Goal: Task Accomplishment & Management: Manage account settings

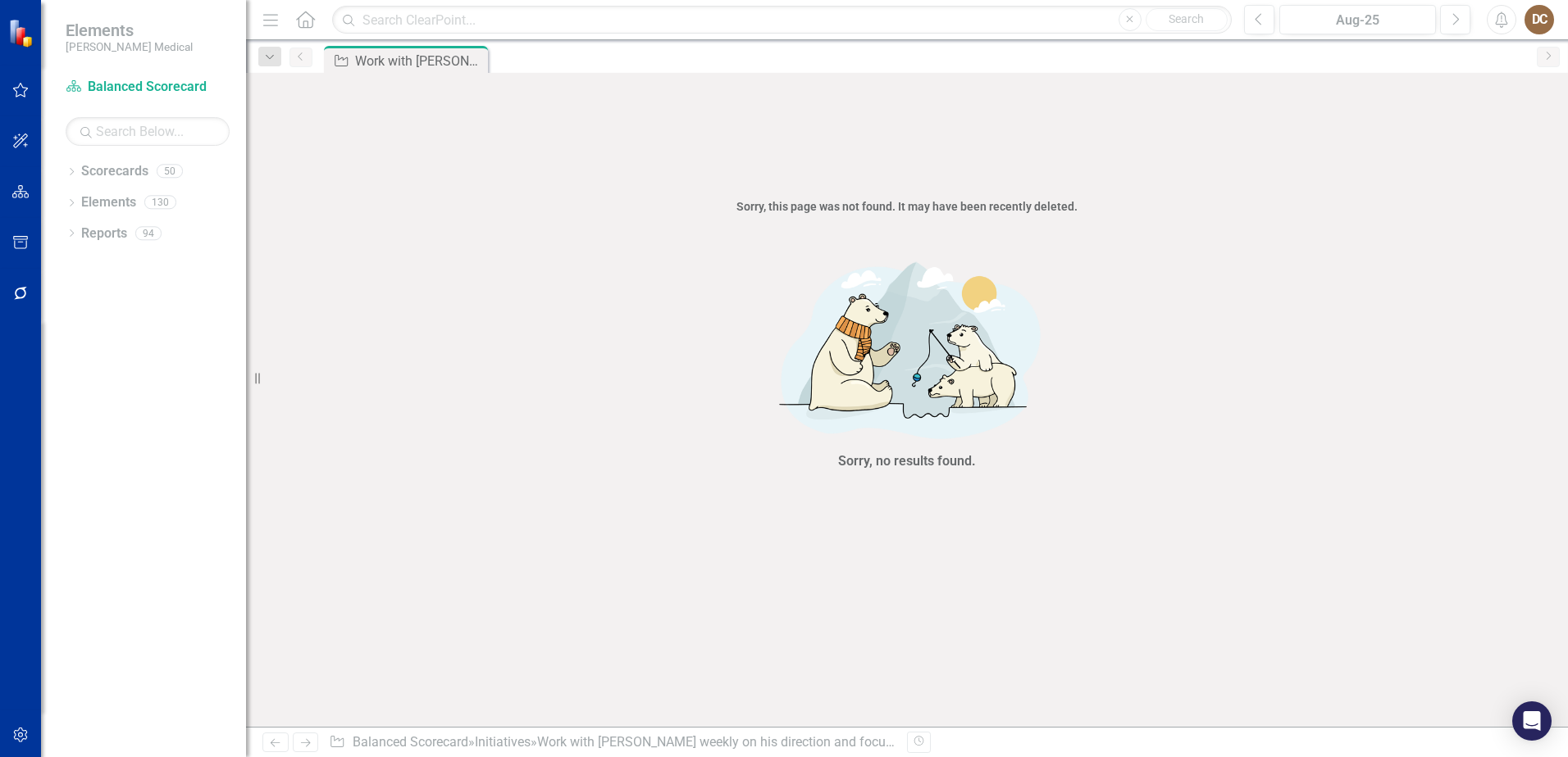
click at [51, 166] on div "Dropdown Scorecards 50 Dropdown Balanced Scorecard Revenue Growth Plan Dropdown…" at bounding box center [144, 457] width 205 height 599
click at [78, 172] on div "Dropdown Scorecards 50" at bounding box center [155, 173] width 180 height 31
click at [70, 169] on icon "Dropdown" at bounding box center [71, 174] width 11 height 9
click at [124, 198] on link "Balanced Scorecard" at bounding box center [168, 203] width 156 height 19
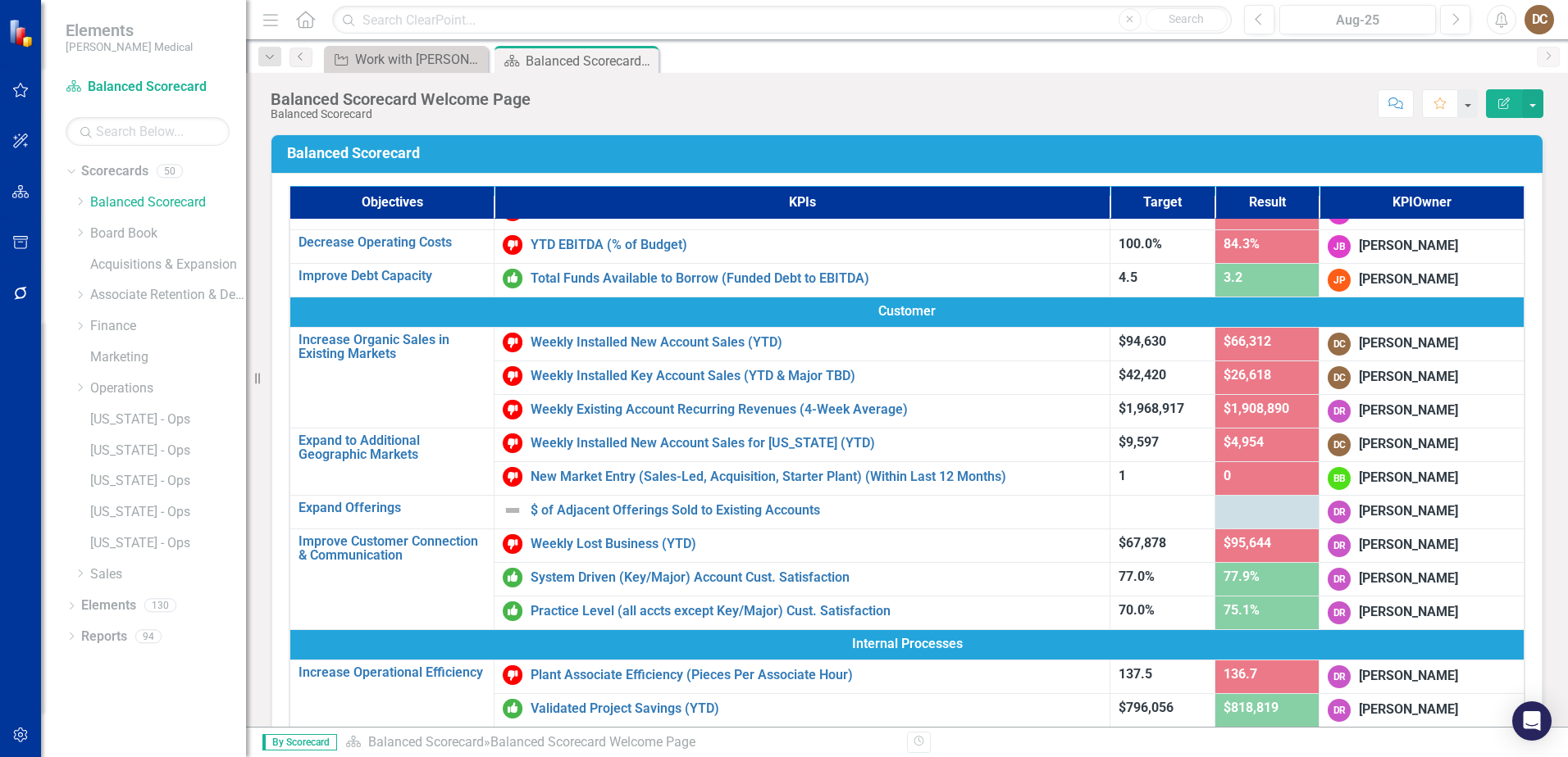
scroll to position [82, 0]
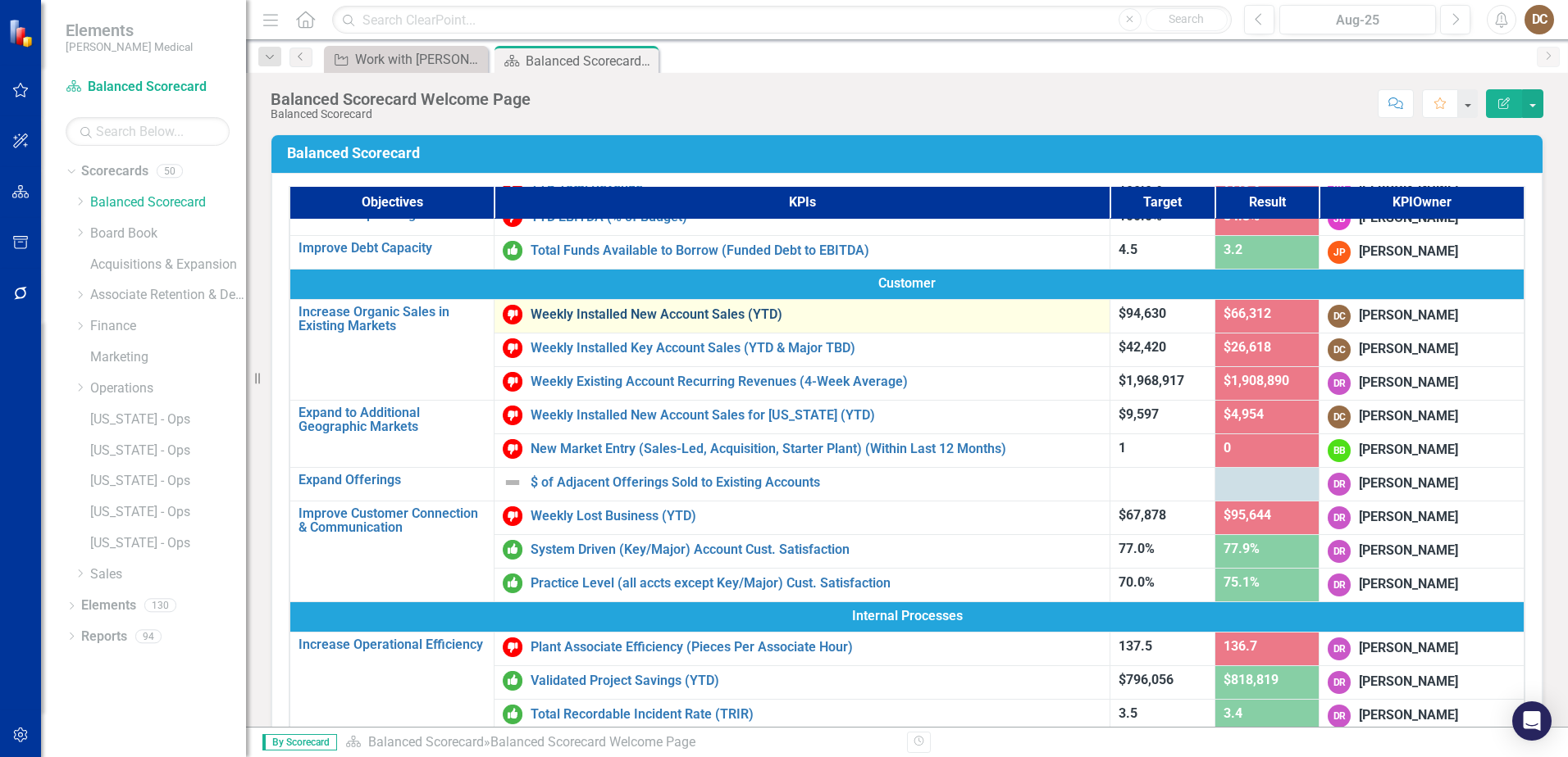
click at [701, 316] on link "Weekly Installed New Account Sales (YTD)" at bounding box center [815, 315] width 571 height 15
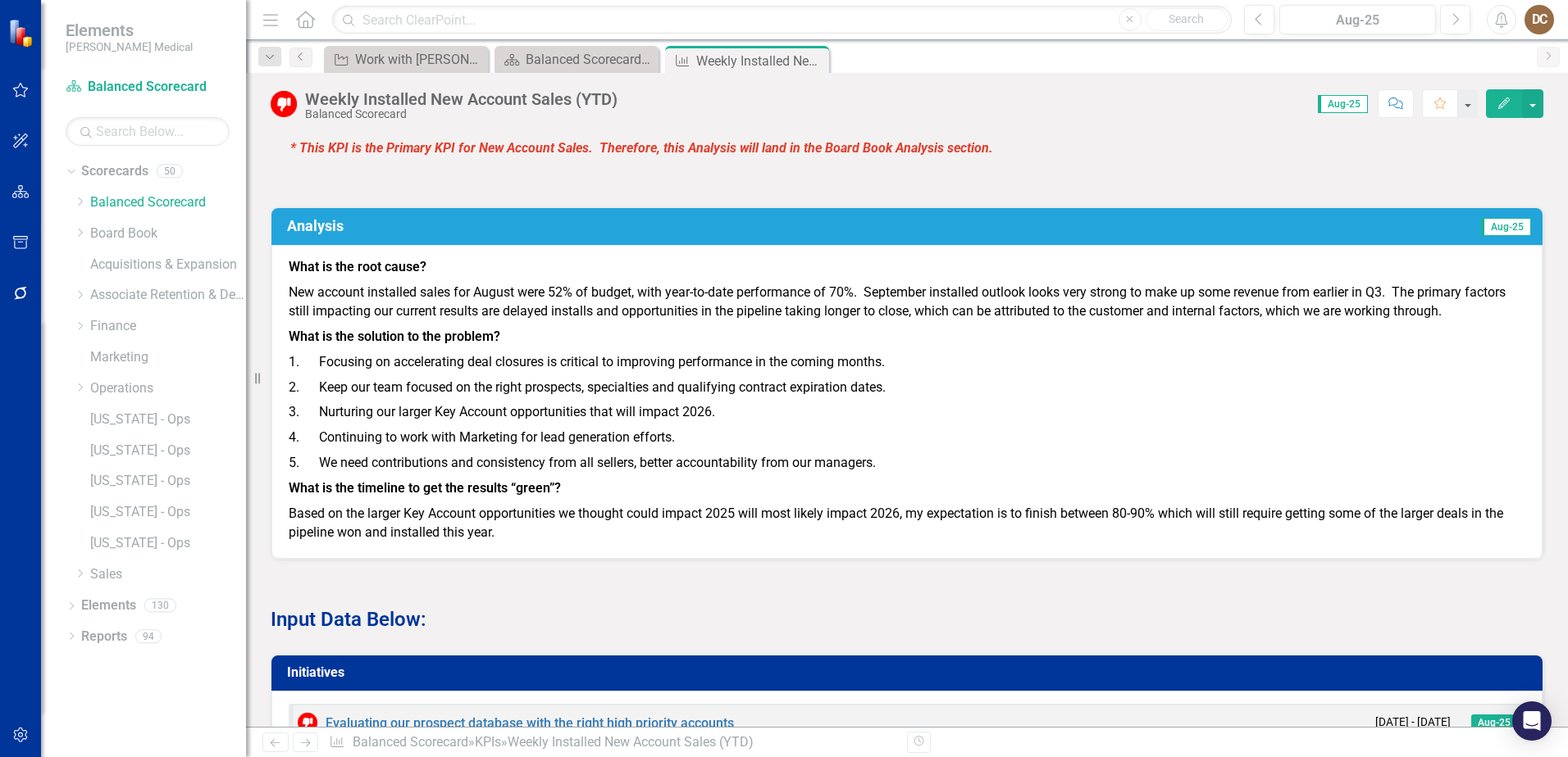
scroll to position [1147, 0]
drag, startPoint x: 303, startPoint y: 209, endPoint x: 342, endPoint y: 212, distance: 39.1
click at [303, 280] on p "New account installed sales for August were 52% of budget, with year-to-date pe…" at bounding box center [907, 301] width 1236 height 44
click at [1504, 280] on p "New account installed sales for August were 52% of budget, with year-to-date pe…" at bounding box center [907, 301] width 1236 height 44
drag, startPoint x: 1491, startPoint y: 231, endPoint x: 845, endPoint y: 225, distance: 646.0
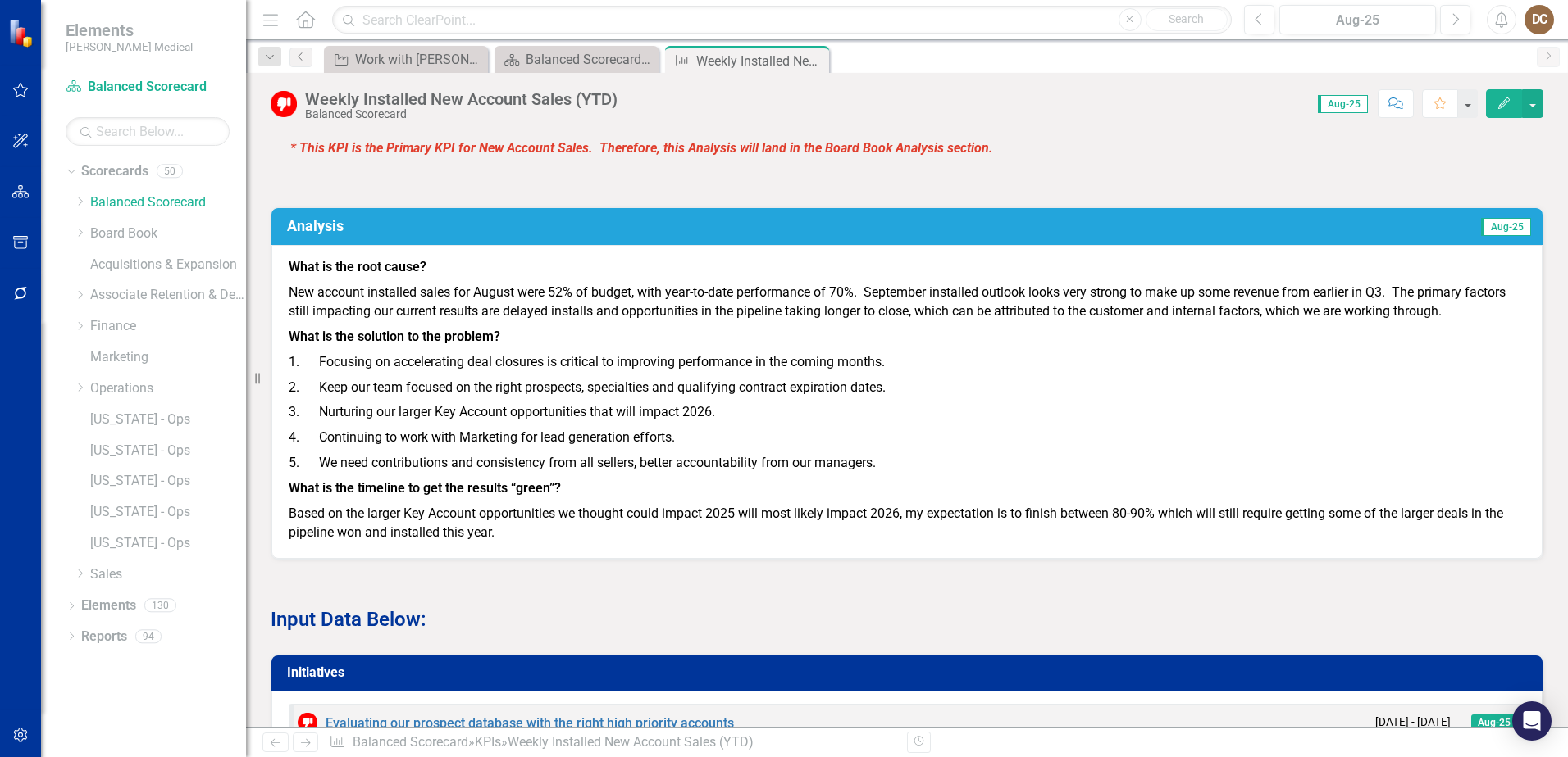
click at [845, 280] on p "New account installed sales for August were 52% of budget, with year-to-date pe…" at bounding box center [907, 301] width 1236 height 44
drag, startPoint x: 287, startPoint y: 210, endPoint x: 912, endPoint y: 218, distance: 625.1
click at [481, 245] on div "What is the root cause? New account installed sales for August were 52% of budg…" at bounding box center [907, 402] width 1271 height 314
click at [1488, 280] on p "New account installed sales for August were 52% of budget, with year-to-date pe…" at bounding box center [907, 301] width 1236 height 44
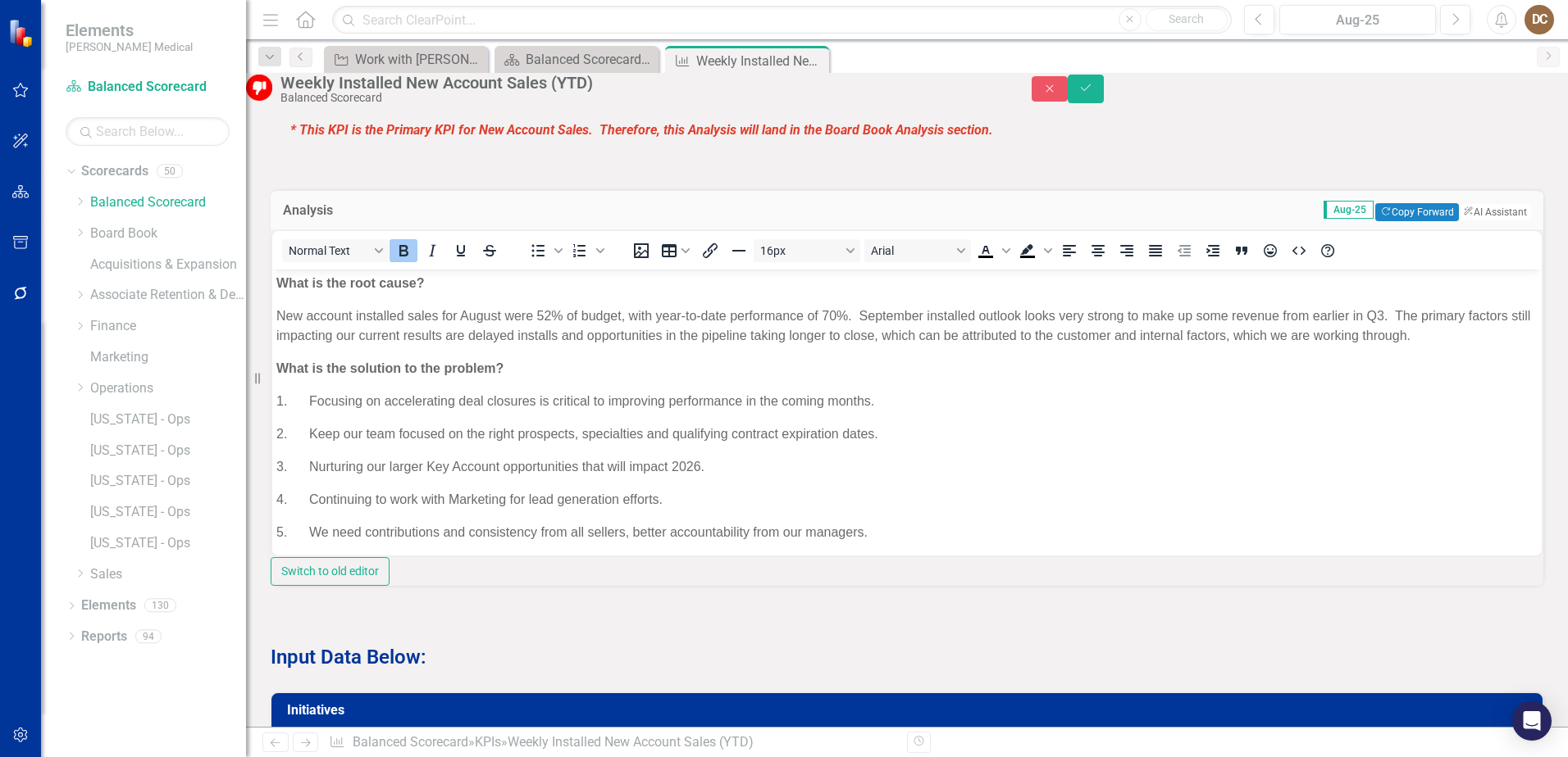
scroll to position [0, 0]
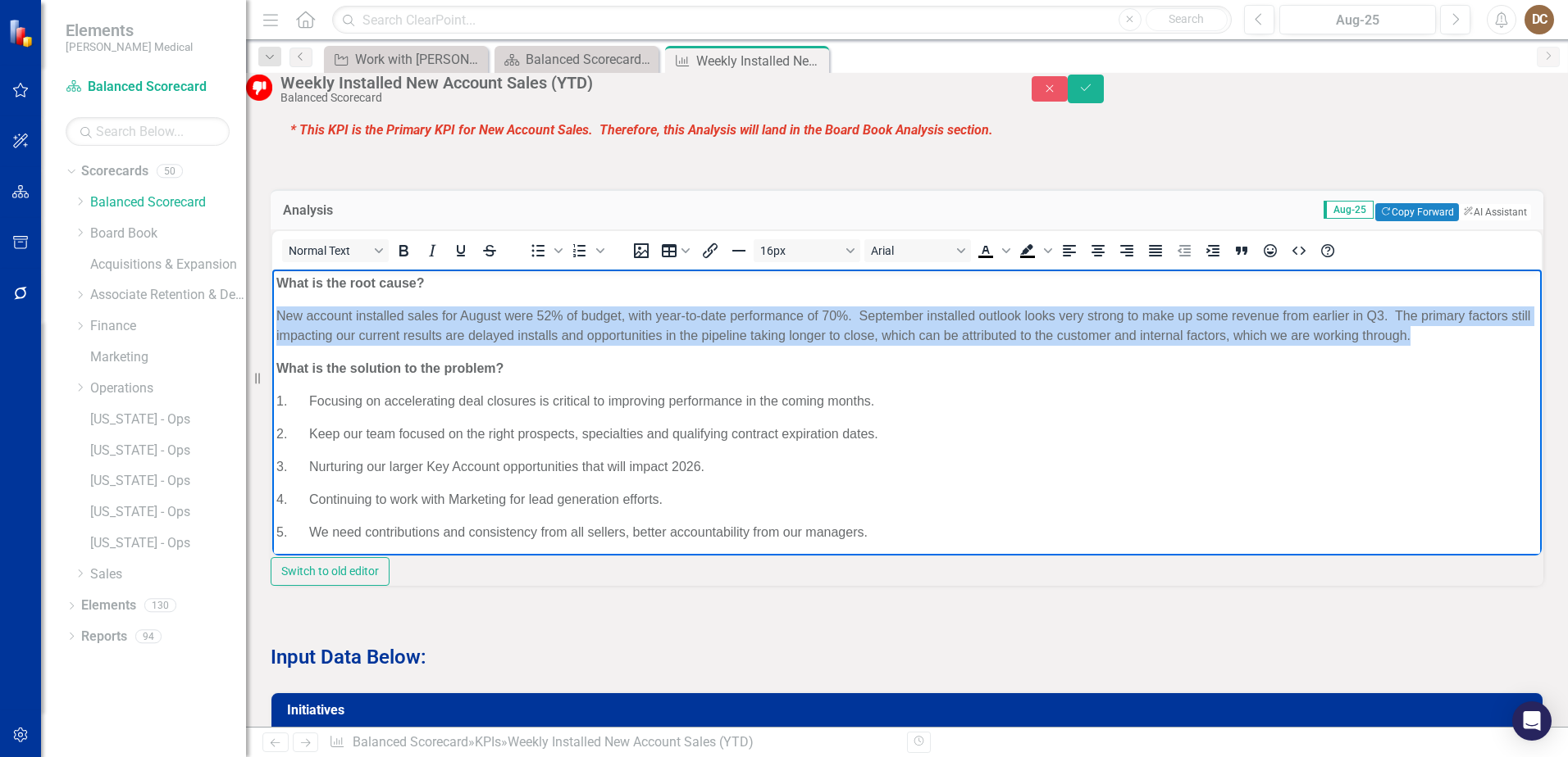
drag, startPoint x: 1480, startPoint y: 329, endPoint x: 275, endPoint y: 316, distance: 1205.1
click at [275, 316] on body "What is the root cause? New account installed sales for August were 52% of budg…" at bounding box center [907, 456] width 1269 height 375
copy p "New account installed sales for August were 52% of budget, with year-to-date pe…"
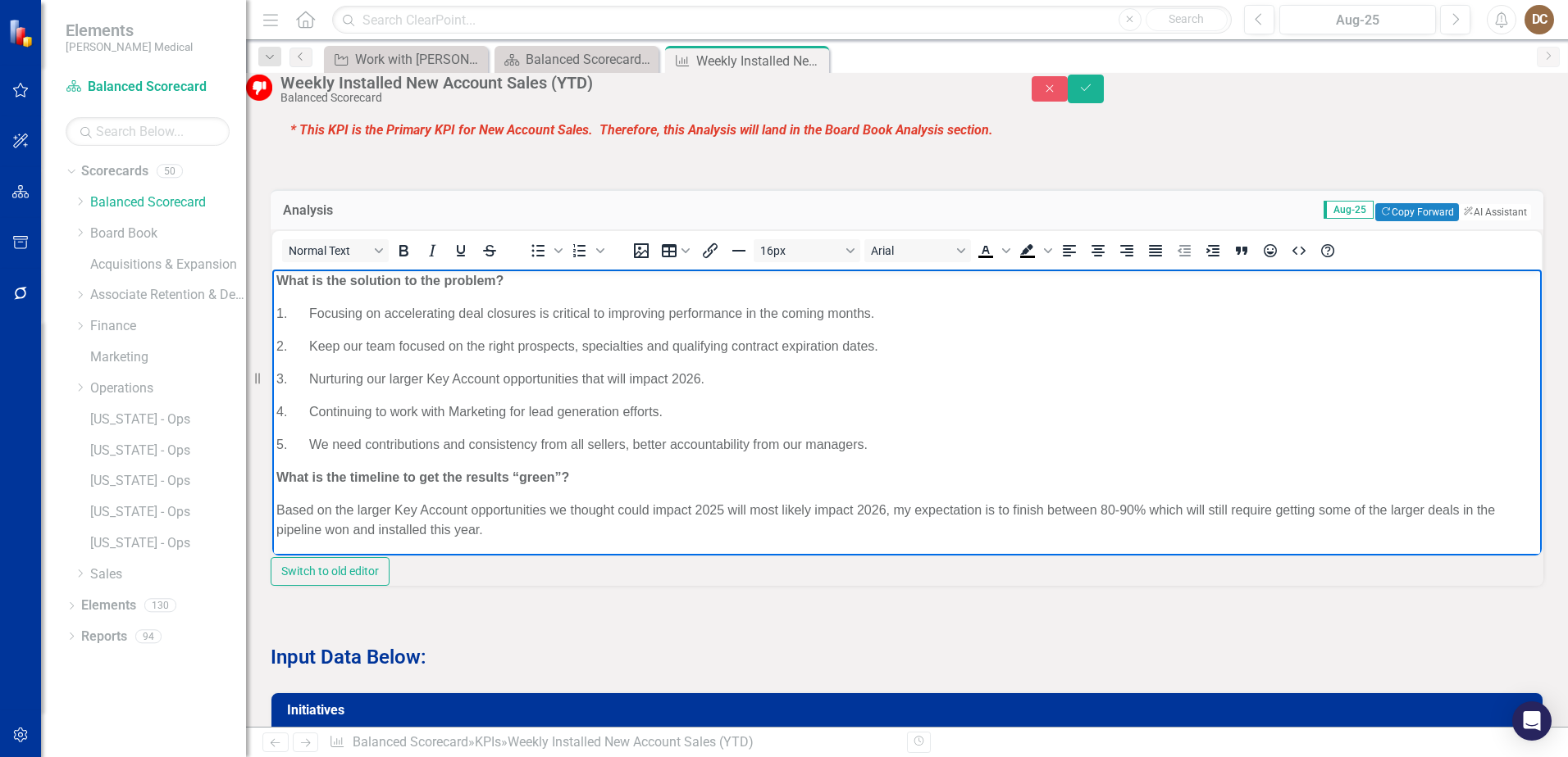
scroll to position [90, 0]
click at [529, 528] on p "Based on the larger Key Account opportunities we thought could impact 2025 will…" at bounding box center [907, 518] width 1262 height 39
drag, startPoint x: 535, startPoint y: 527, endPoint x: 553, endPoint y: 737, distance: 210.8
click at [273, 512] on html "What is the root cause? New account installed sales for August were 52% of budg…" at bounding box center [907, 367] width 1269 height 375
copy p "Based on the larger Key Account opportunities we thought could impact 2025 will…"
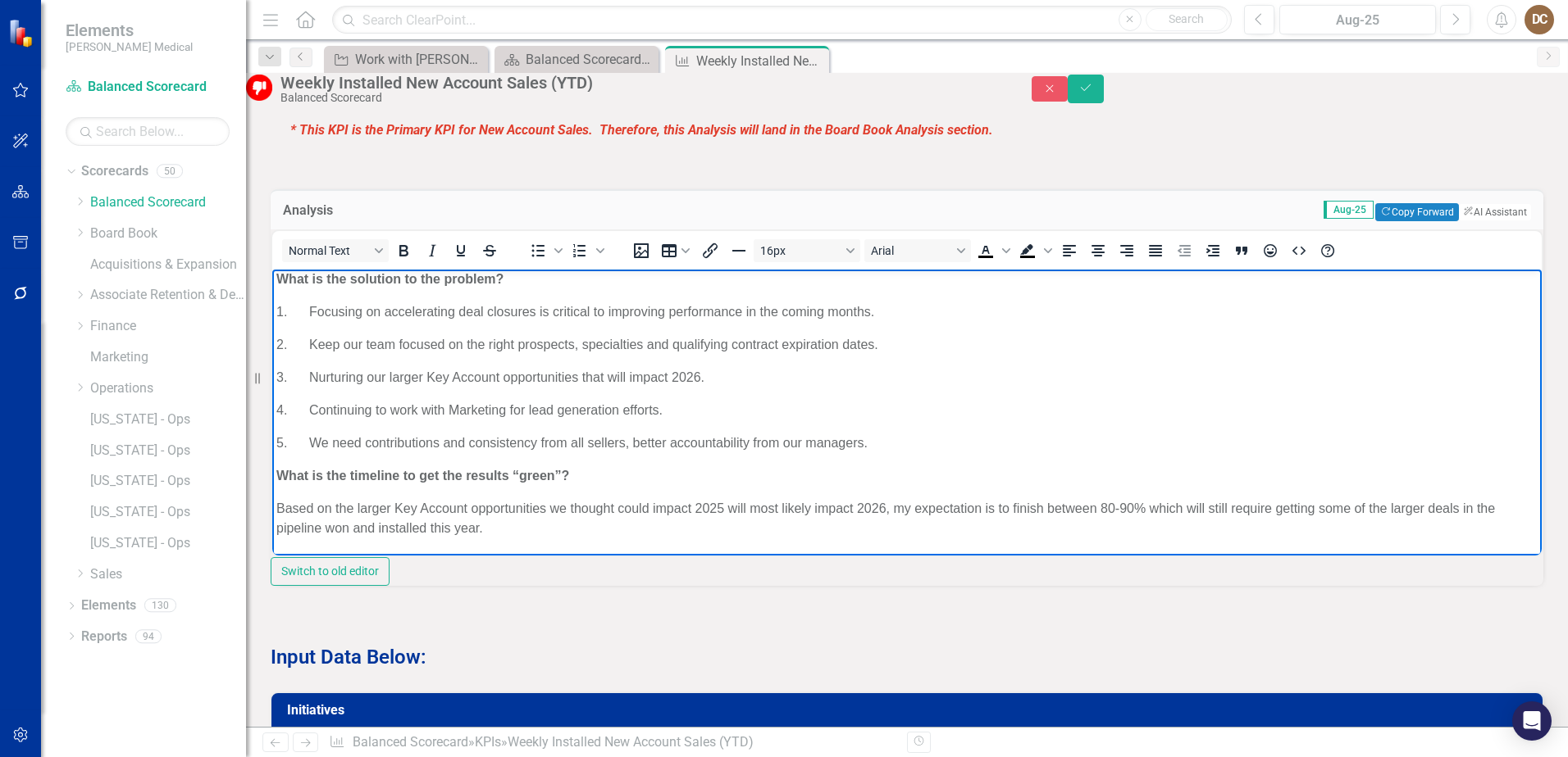
click at [886, 445] on p "5. We need contributions and consistency from all sellers, better accountabilit…" at bounding box center [907, 442] width 1262 height 20
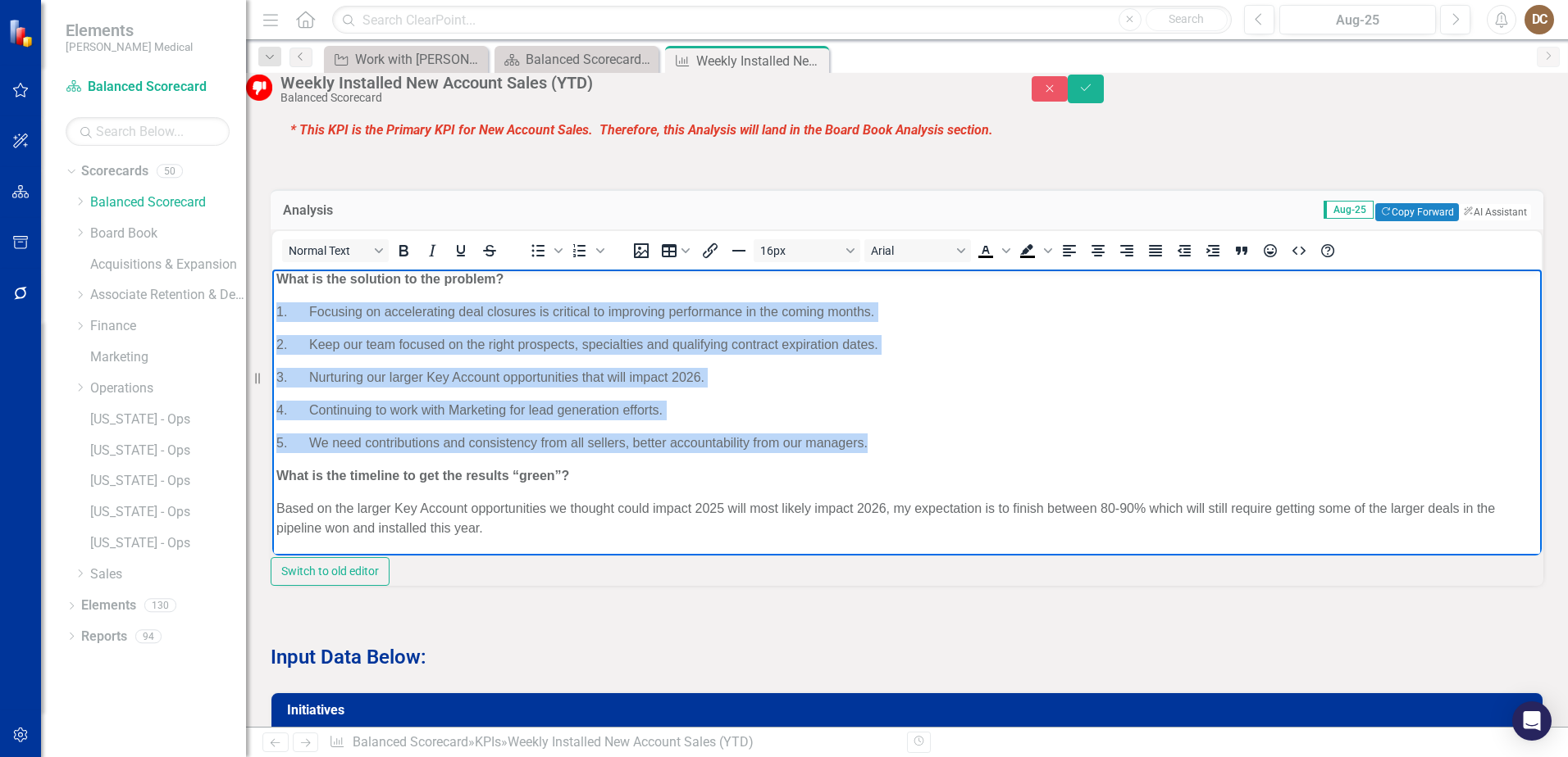
drag, startPoint x: 886, startPoint y: 444, endPoint x: 272, endPoint y: 310, distance: 628.5
click at [273, 310] on html "What is the root cause? New account installed sales for August were 52% of budg…" at bounding box center [907, 367] width 1269 height 375
copy body "1. Focusing on accelerating deal closures is critical to improving performance …"
click at [897, 452] on p "5. We need contributions and consistency from all sellers, better accountabilit…" at bounding box center [907, 442] width 1262 height 20
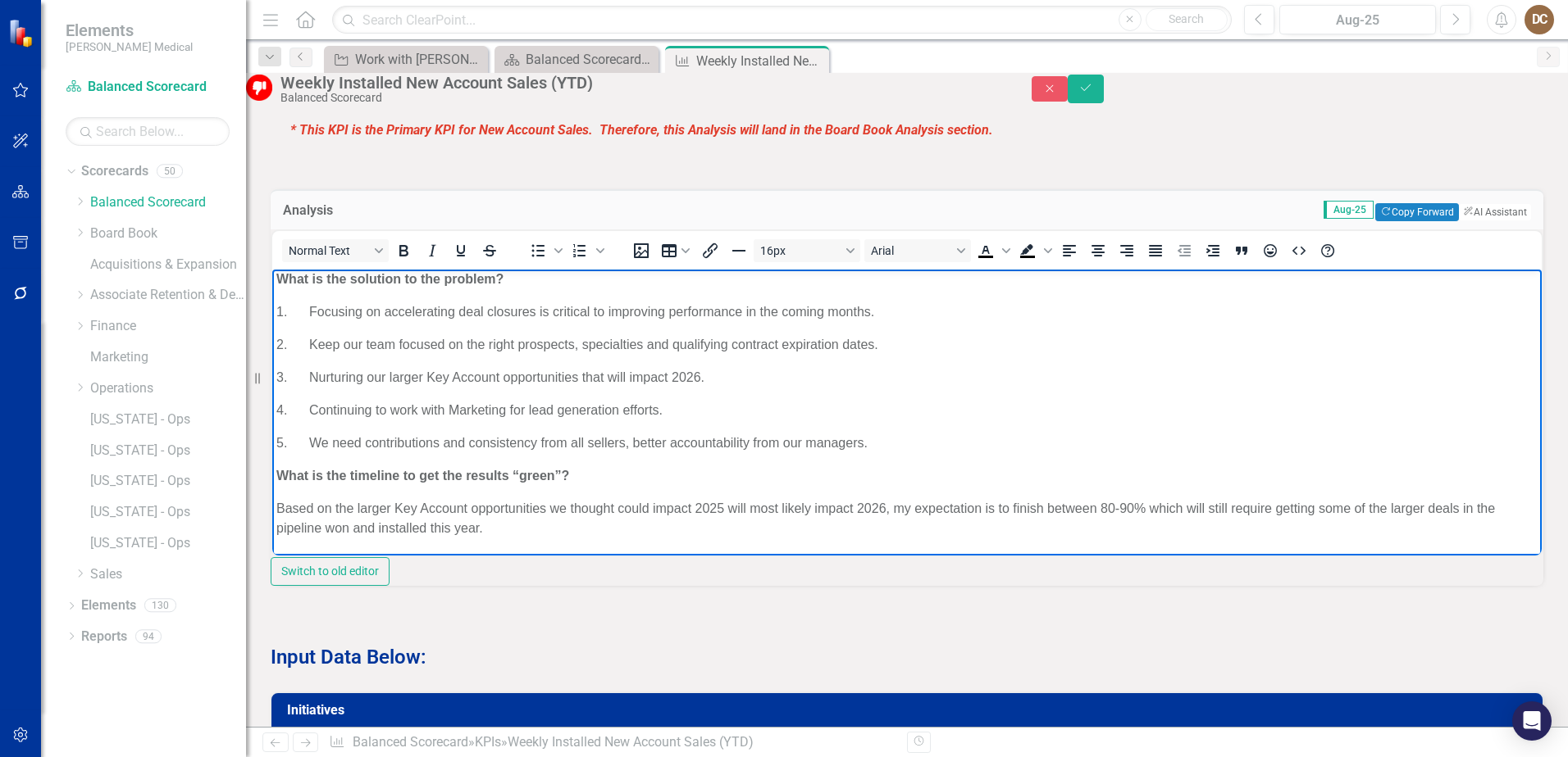
drag, startPoint x: 884, startPoint y: 442, endPoint x: 313, endPoint y: 447, distance: 571.0
click at [313, 447] on p "5. We need contributions and consistency from all sellers, better accountabilit…" at bounding box center [907, 442] width 1262 height 20
paste body "Rich Text Area. Press ALT-0 for help."
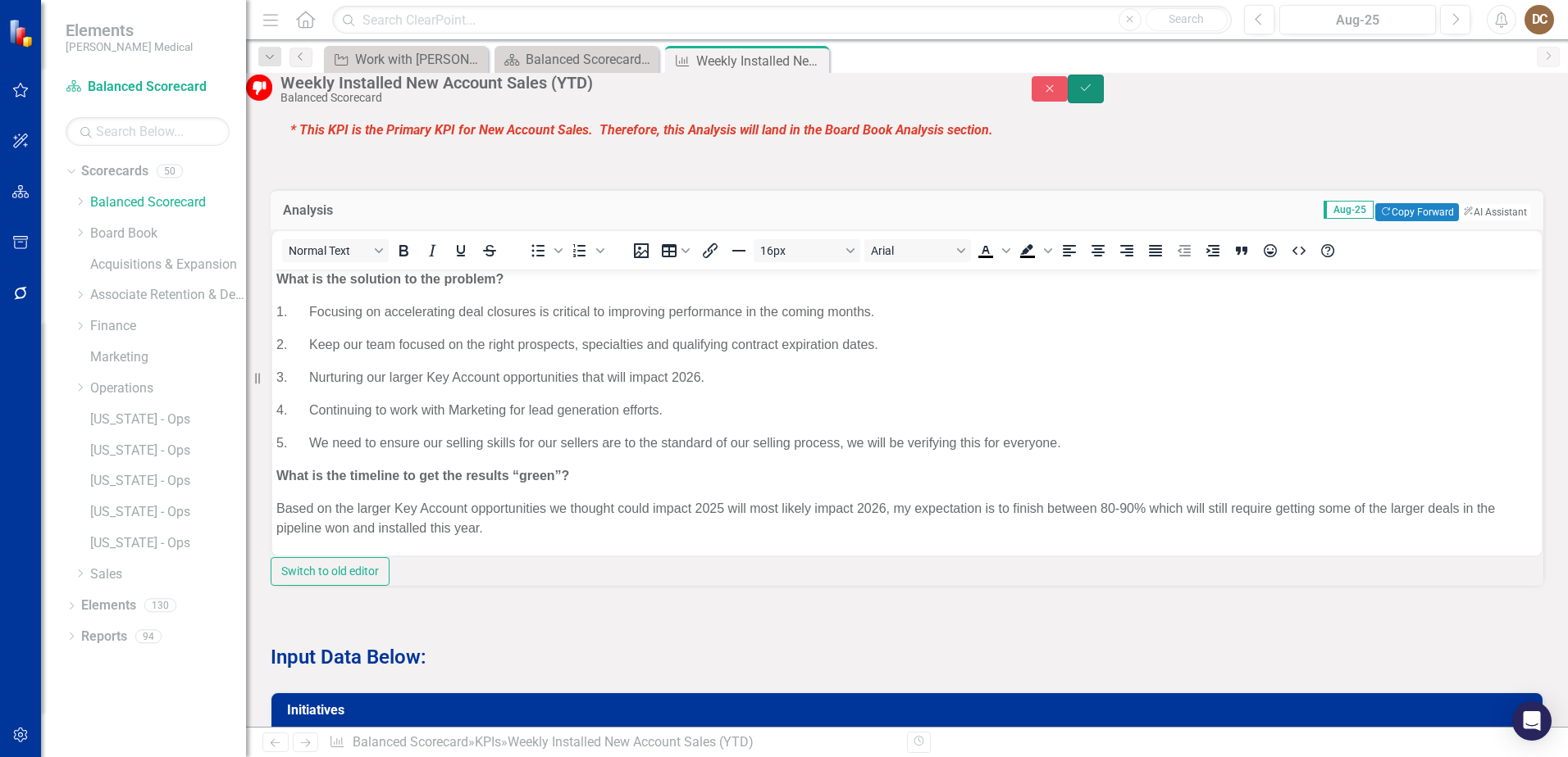
click at [1094, 91] on icon "Save" at bounding box center [1086, 88] width 15 height 11
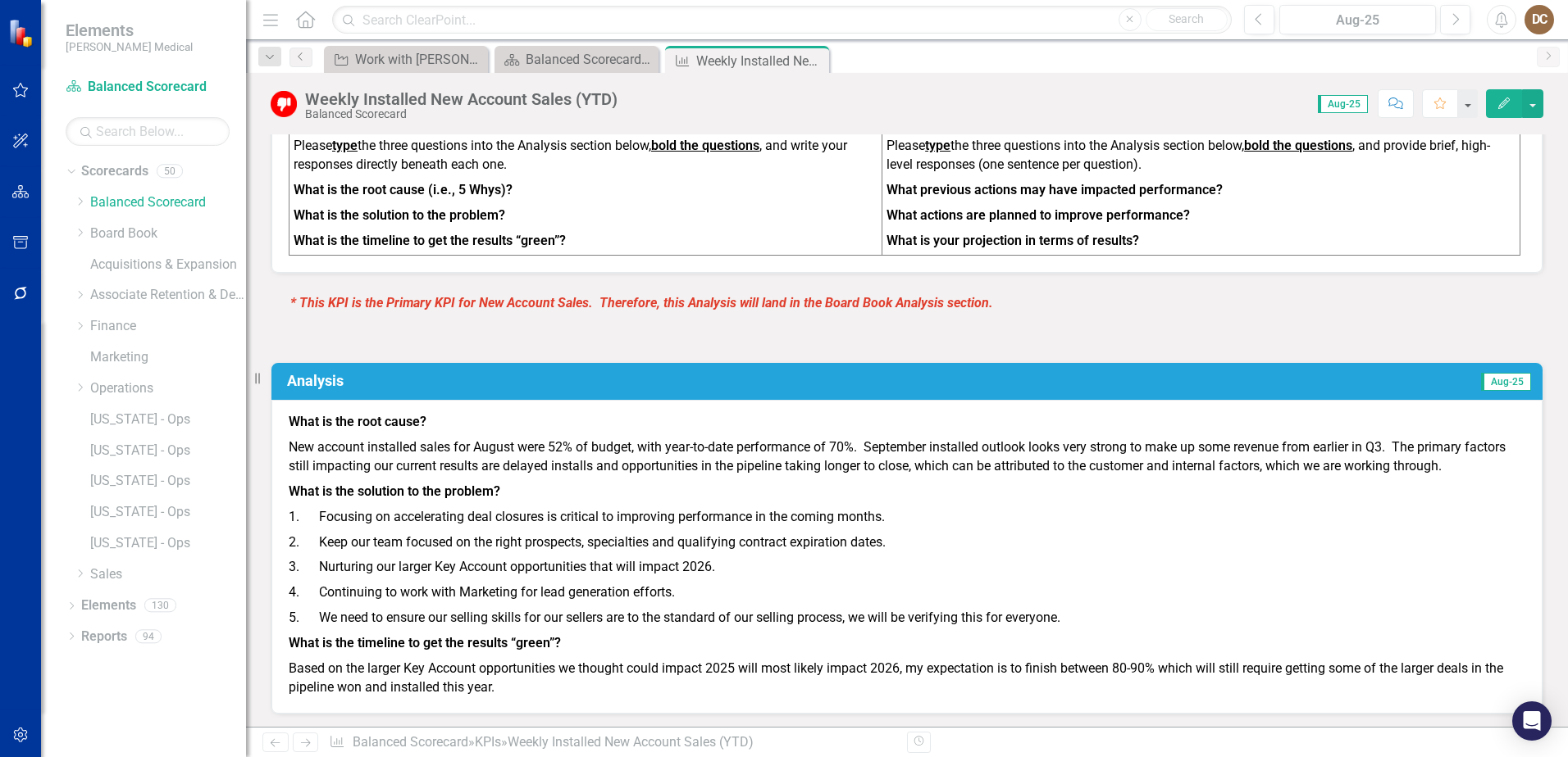
scroll to position [984, 0]
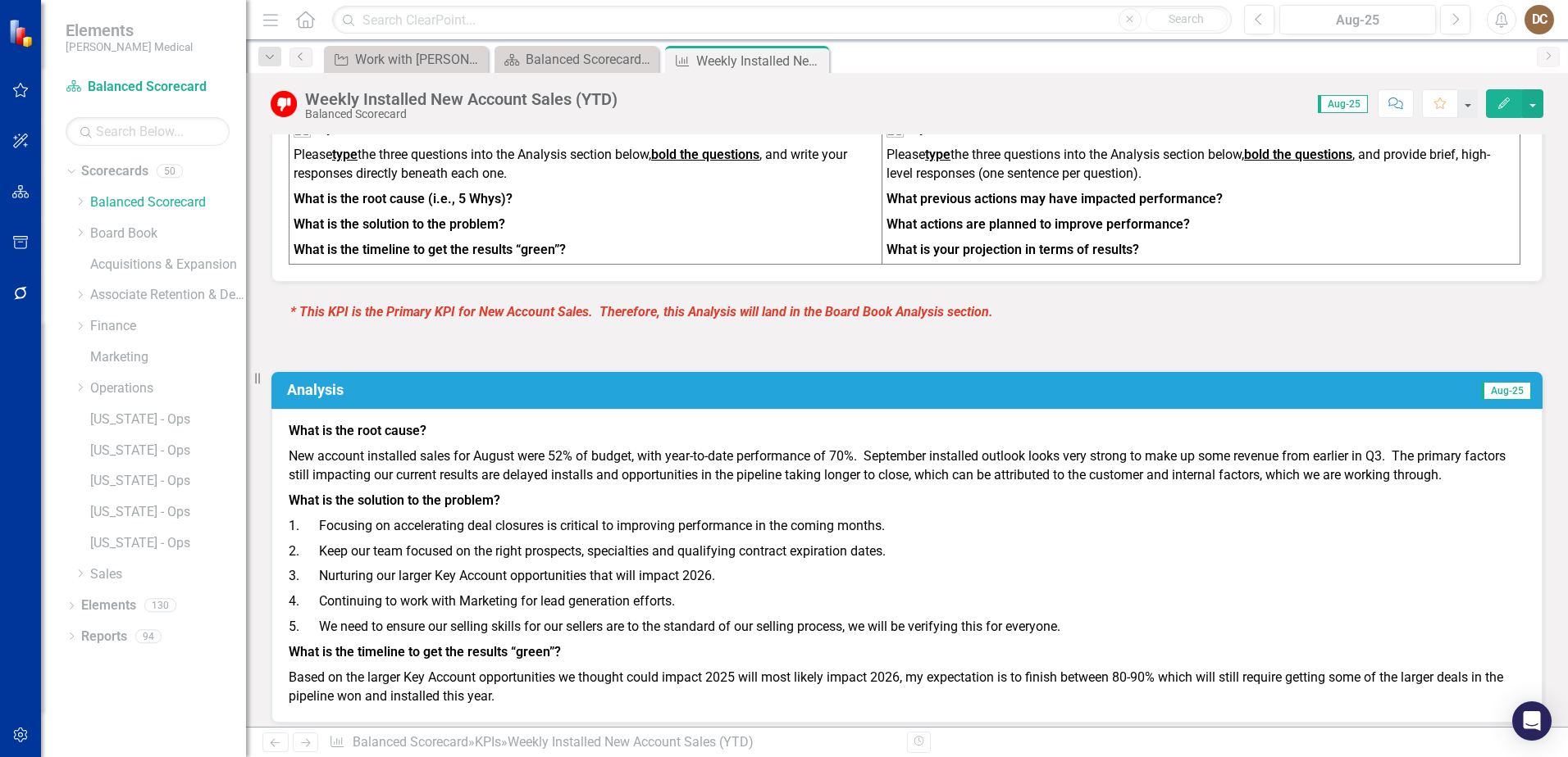
click at [1227, 378] on td "Aug-25" at bounding box center [1236, 392] width 595 height 29
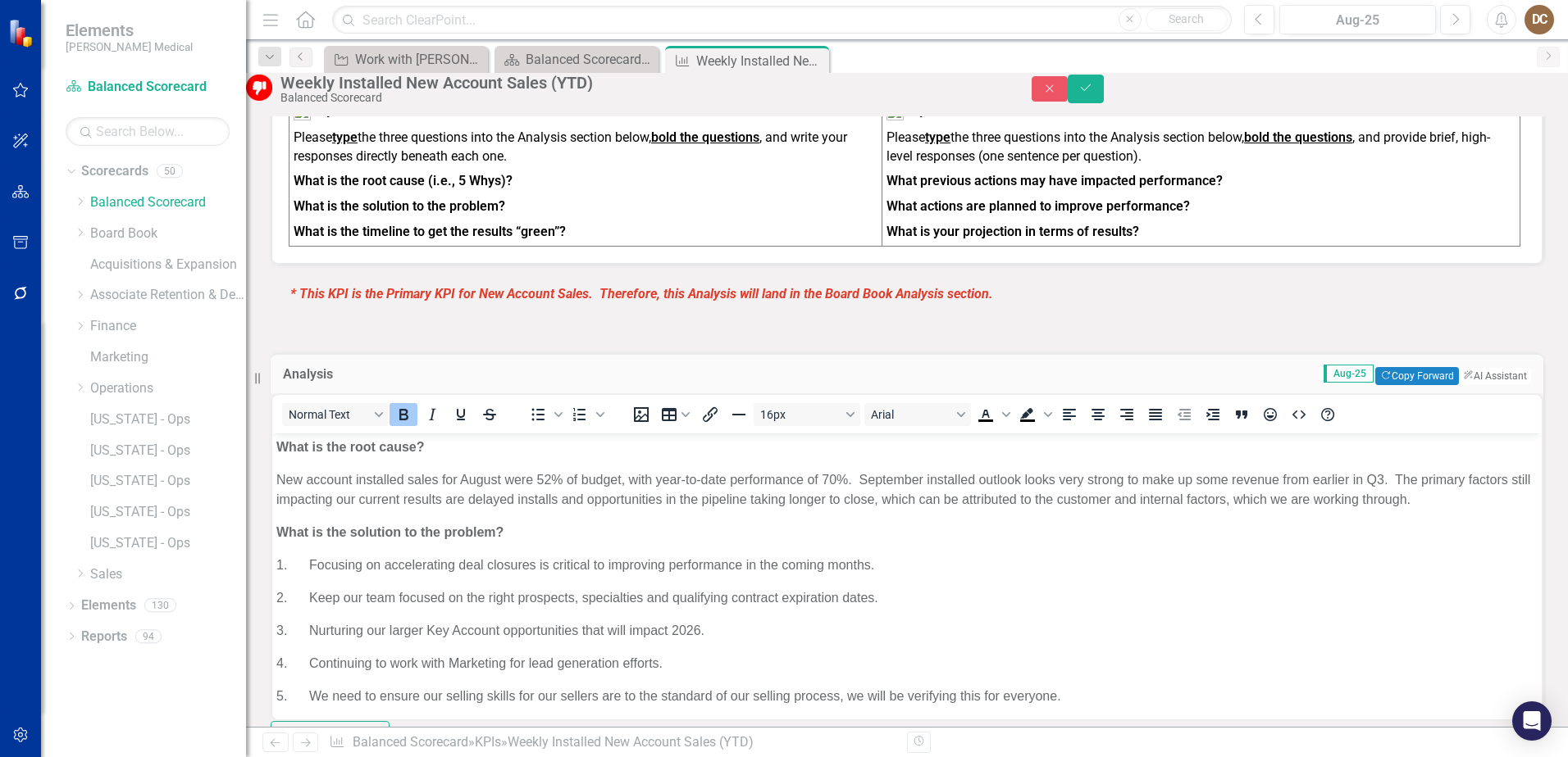
scroll to position [0, 0]
click at [747, 636] on p "3. Nurturing our larger Key Account opportunities that will impact 2026." at bounding box center [907, 630] width 1262 height 20
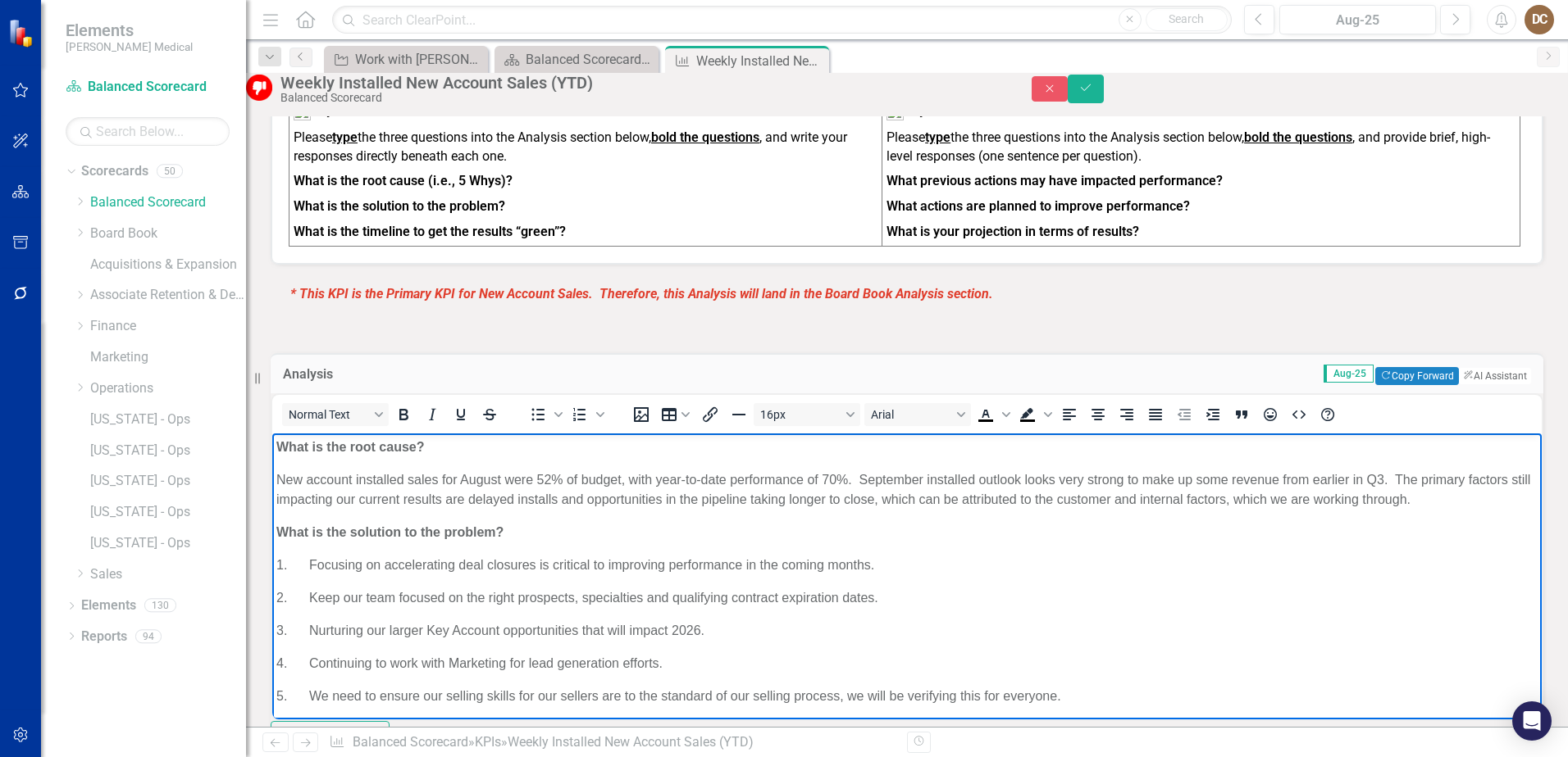
drag, startPoint x: 737, startPoint y: 625, endPoint x: 303, endPoint y: 634, distance: 434.1
click at [303, 634] on p "3. Nurturing our larger Key Account opportunities that will impact 2026." at bounding box center [907, 630] width 1262 height 20
click at [715, 629] on p "3. Nurturing our larger Key Account opportunities that will impact 2026." at bounding box center [907, 630] width 1262 height 20
click at [719, 631] on p "3. Nurturing our larger Key Account opportunities that will impact 2026." at bounding box center [907, 630] width 1262 height 20
drag, startPoint x: 717, startPoint y: 629, endPoint x: 312, endPoint y: 630, distance: 405.0
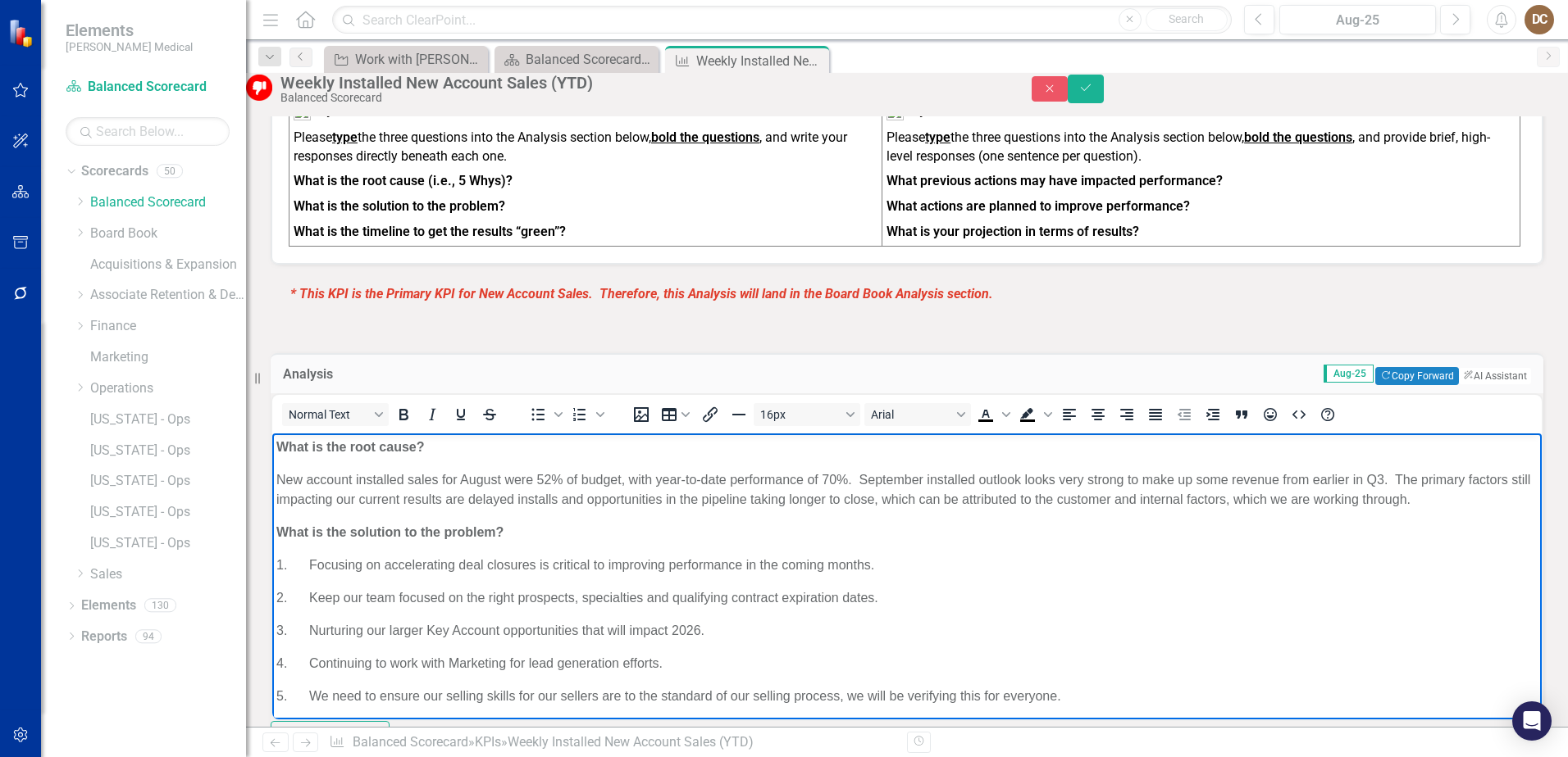
click at [312, 630] on p "3. Nurturing our larger Key Account opportunities that will impact 2026." at bounding box center [907, 630] width 1262 height 20
paste body "Rich Text Area. Press ALT-0 for help."
click at [1094, 91] on icon "Save" at bounding box center [1086, 88] width 15 height 11
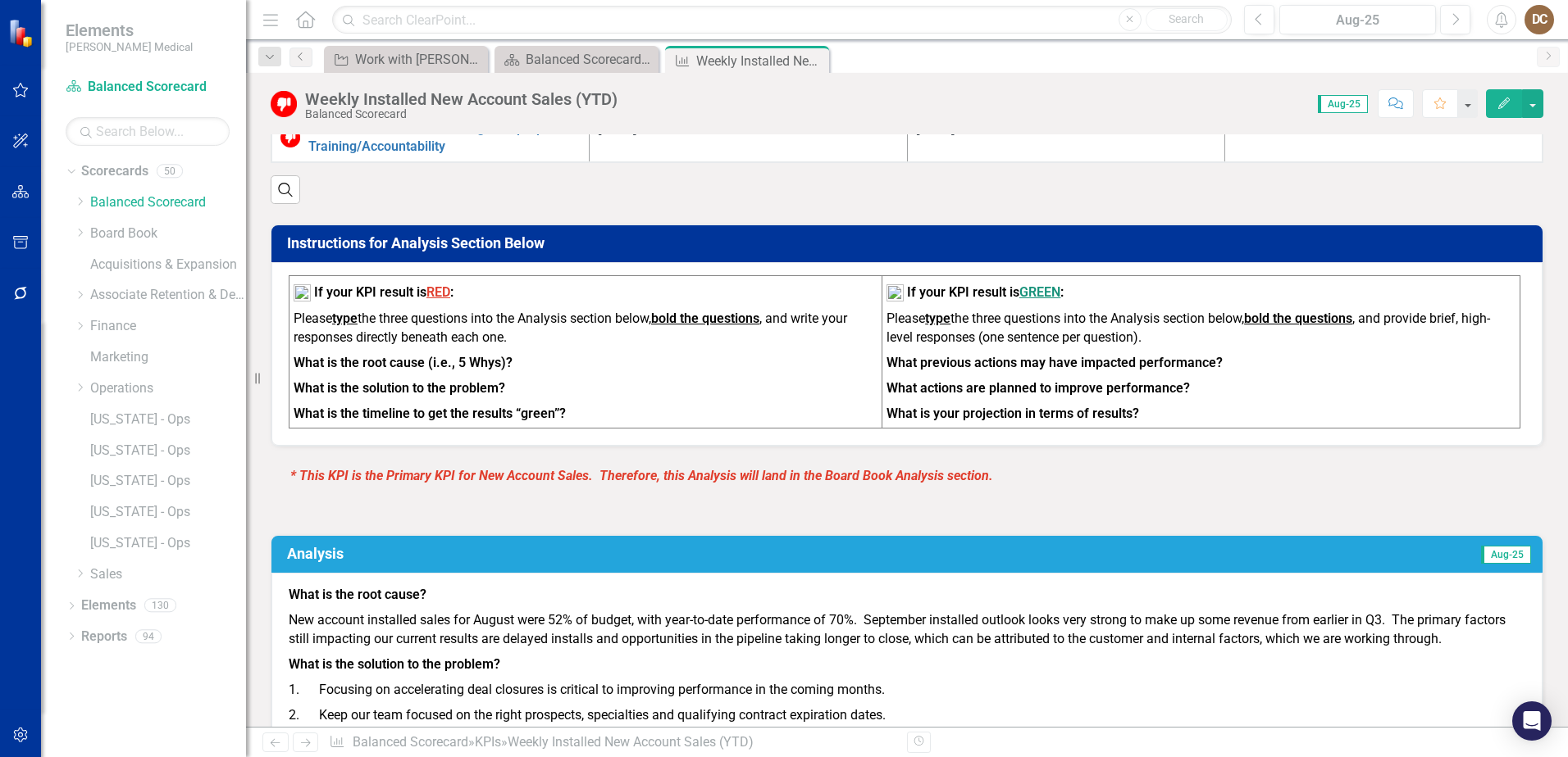
scroll to position [1147, 0]
